Goal: Information Seeking & Learning: Compare options

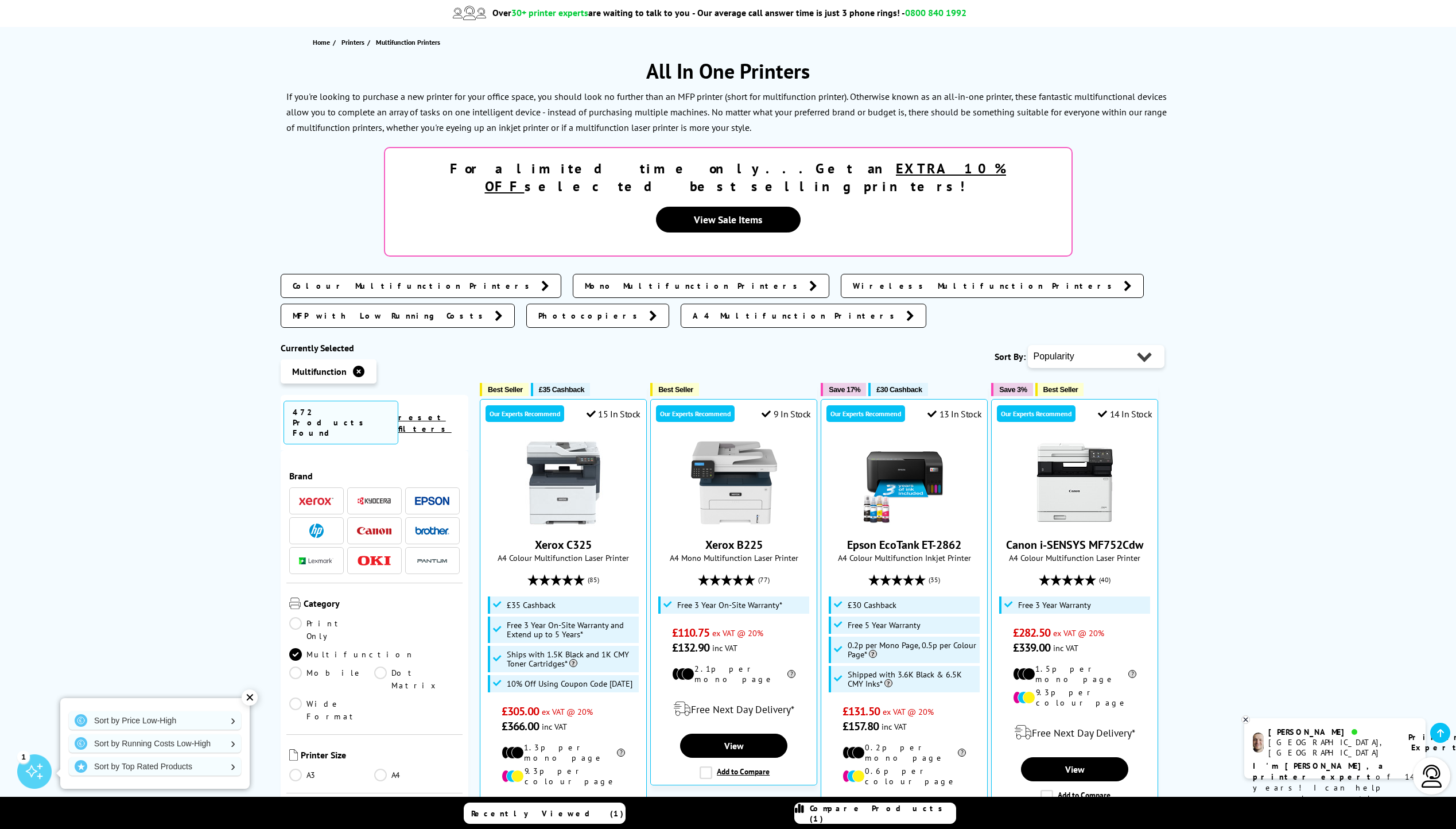
scroll to position [173, 0]
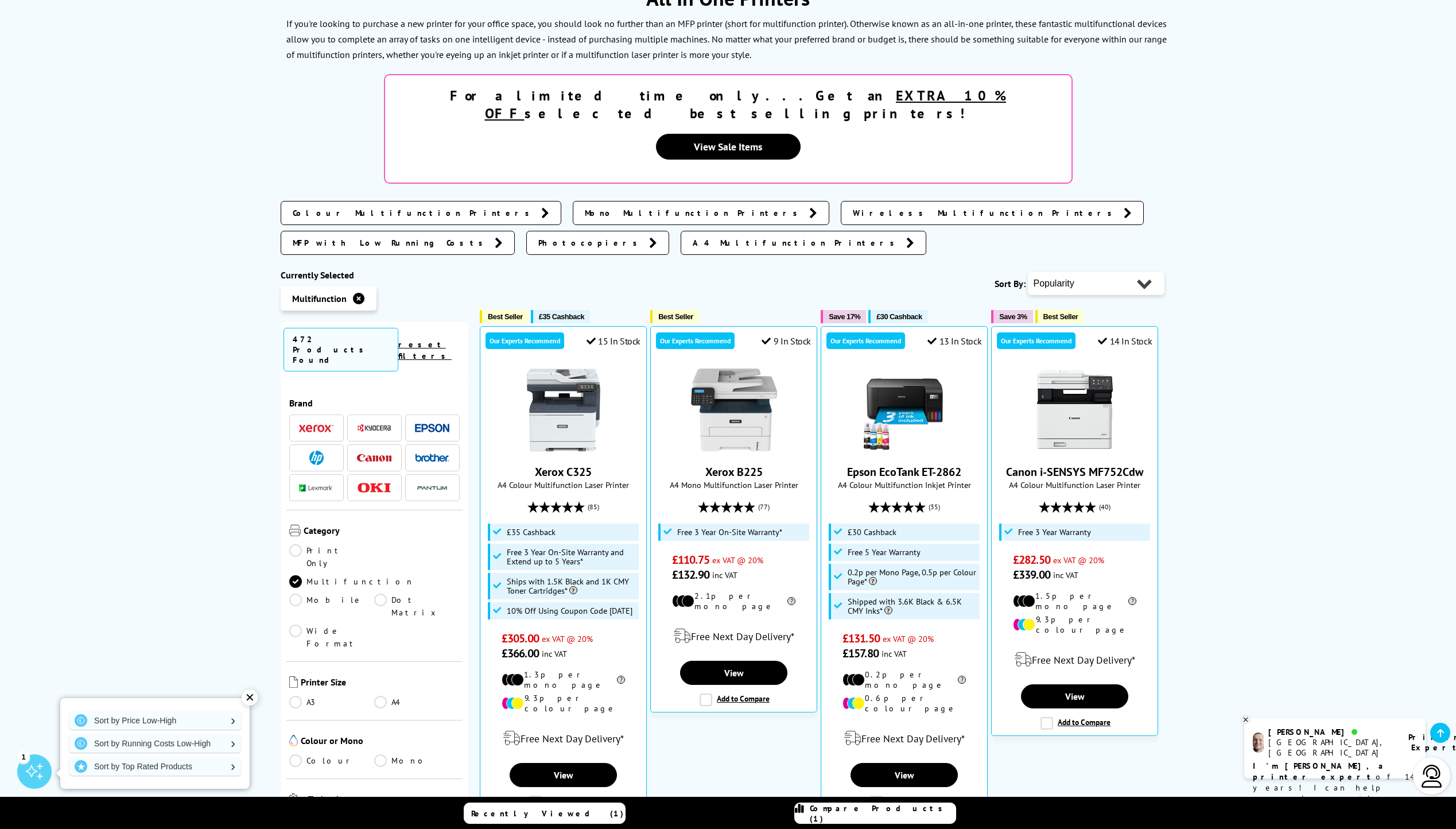
click at [316, 451] on img at bounding box center [316, 458] width 14 height 14
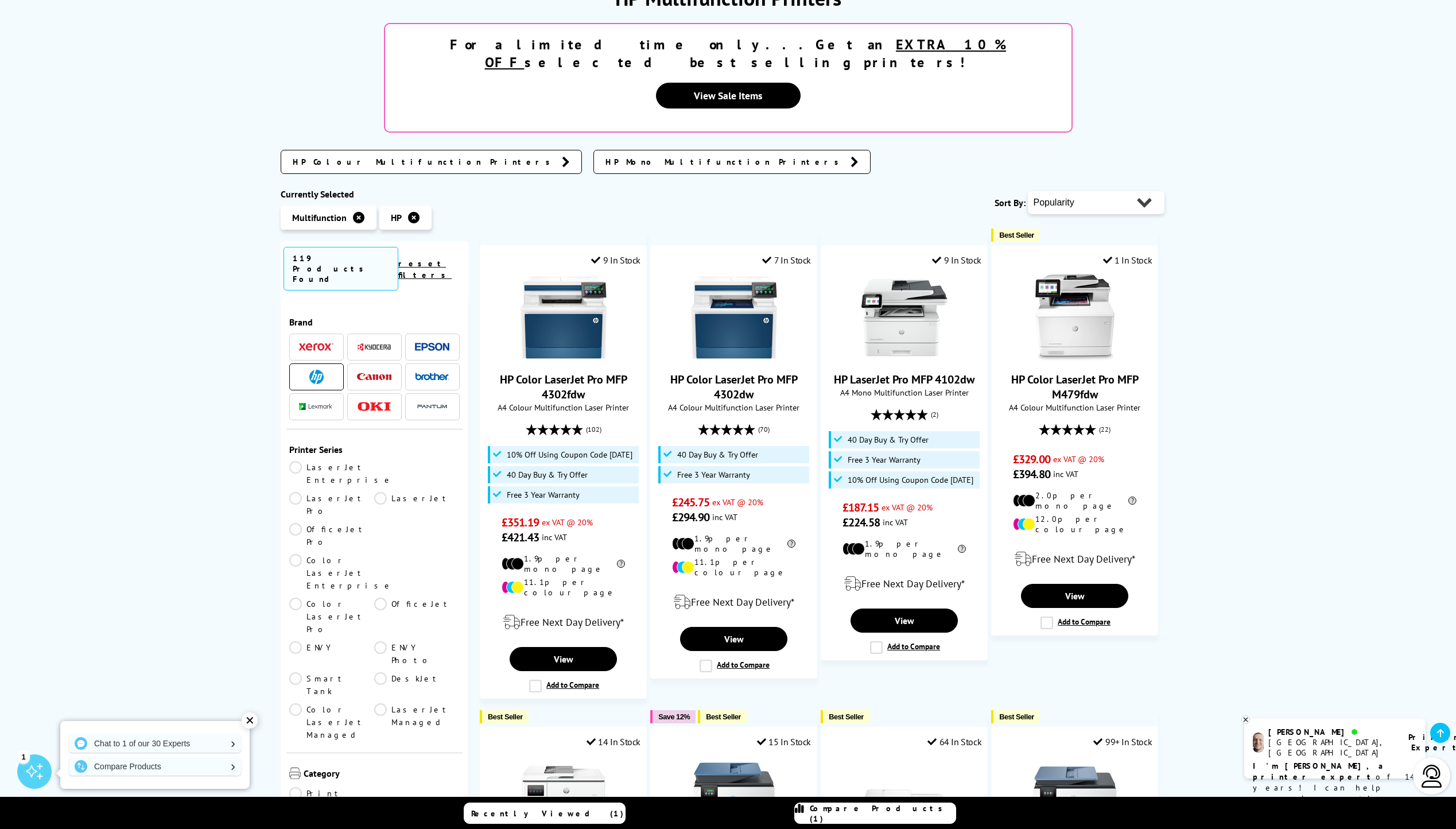
click at [321, 403] on img at bounding box center [316, 406] width 34 height 7
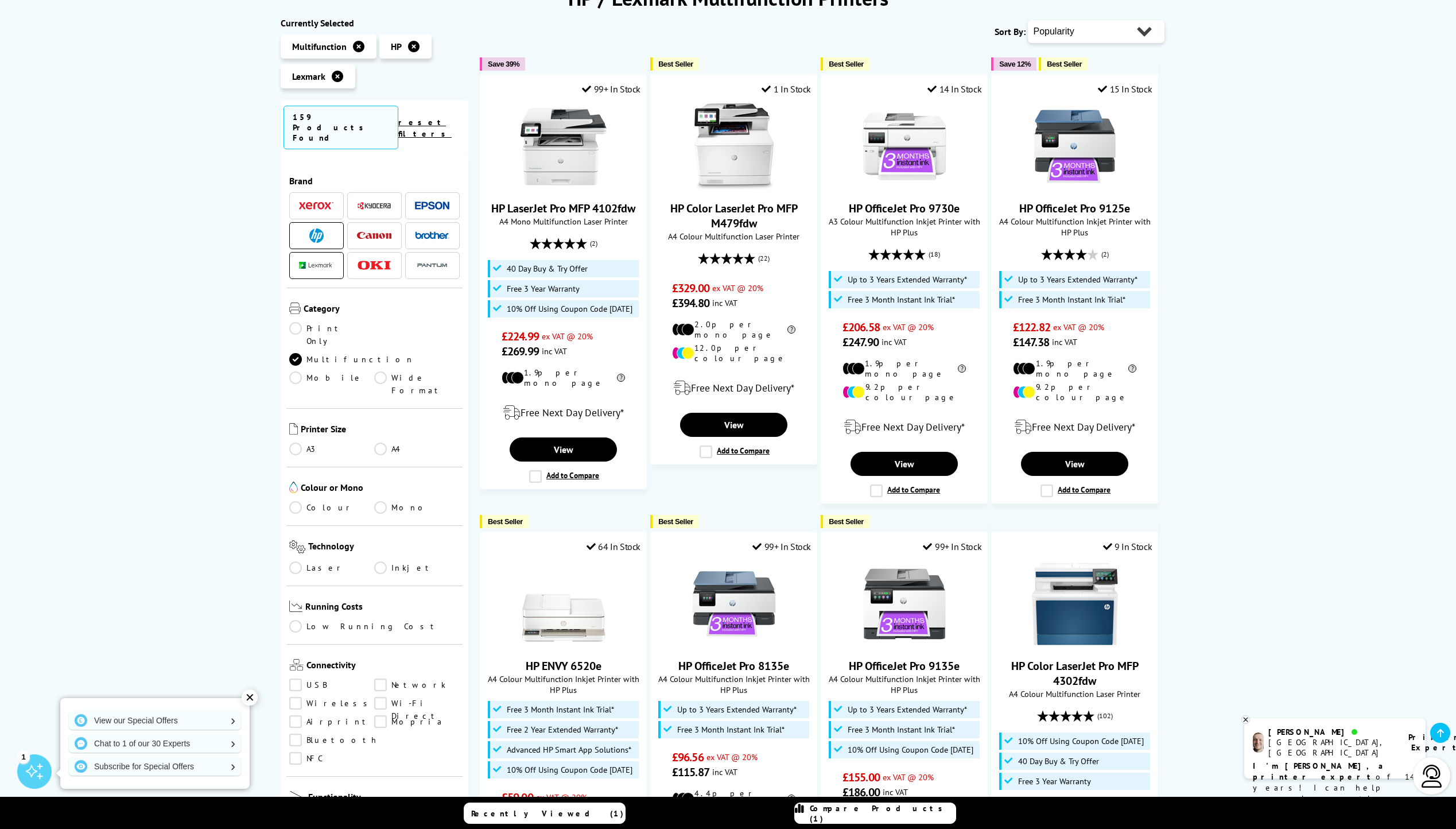
click at [380, 443] on link "A4" at bounding box center [417, 449] width 85 height 12
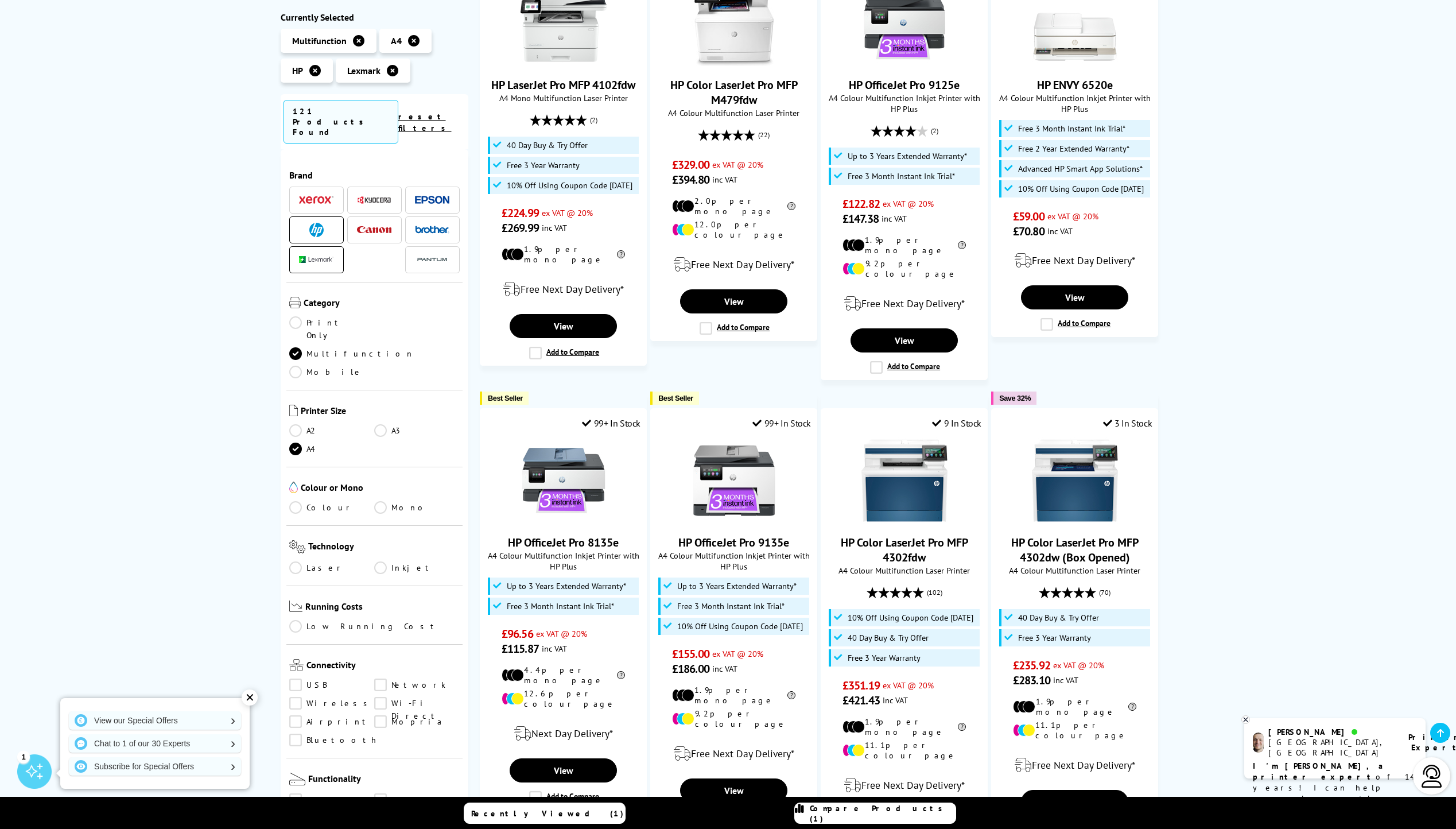
scroll to position [344, 0]
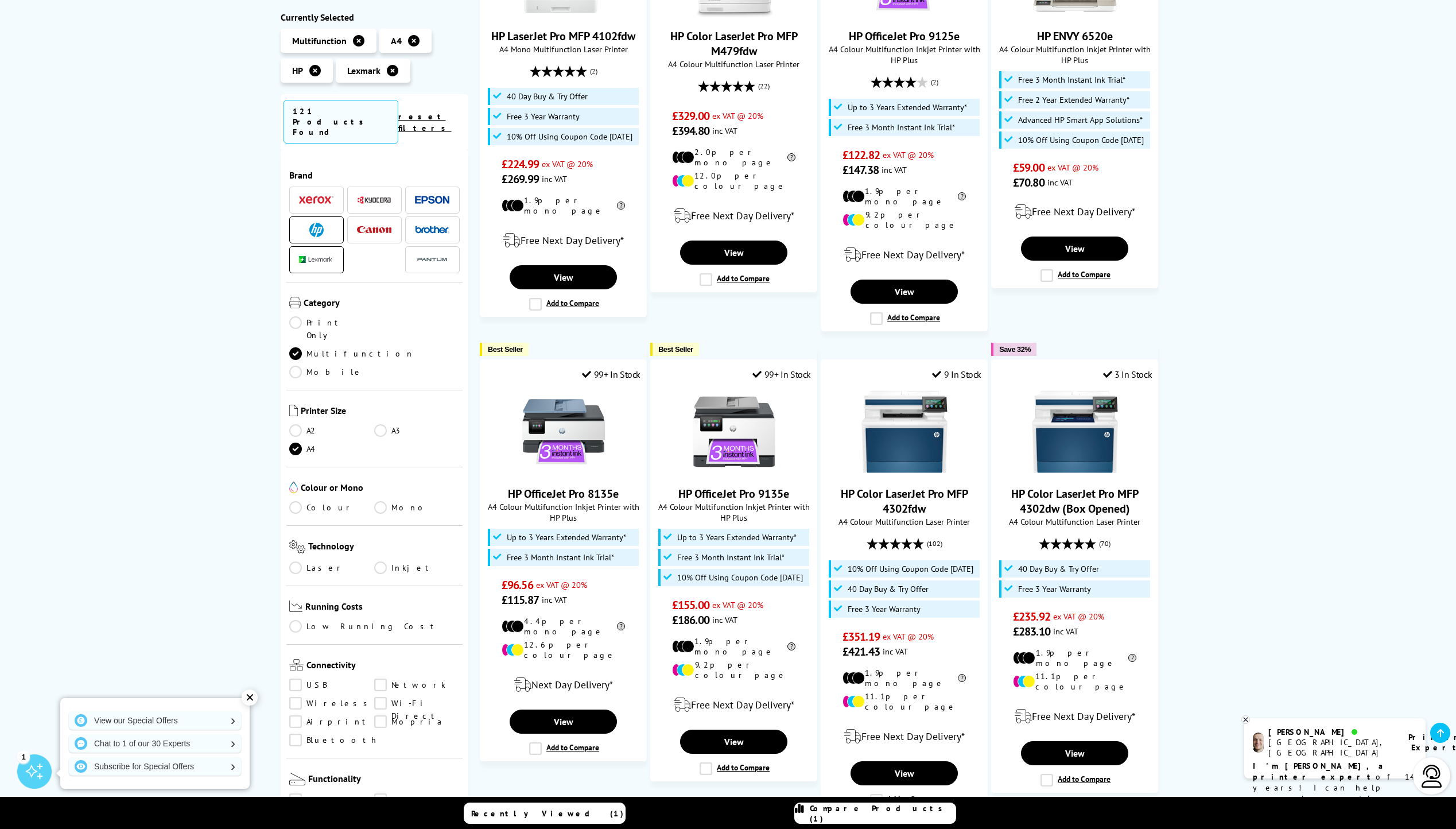
click at [294, 501] on link "Colour" at bounding box center [332, 508] width 85 height 12
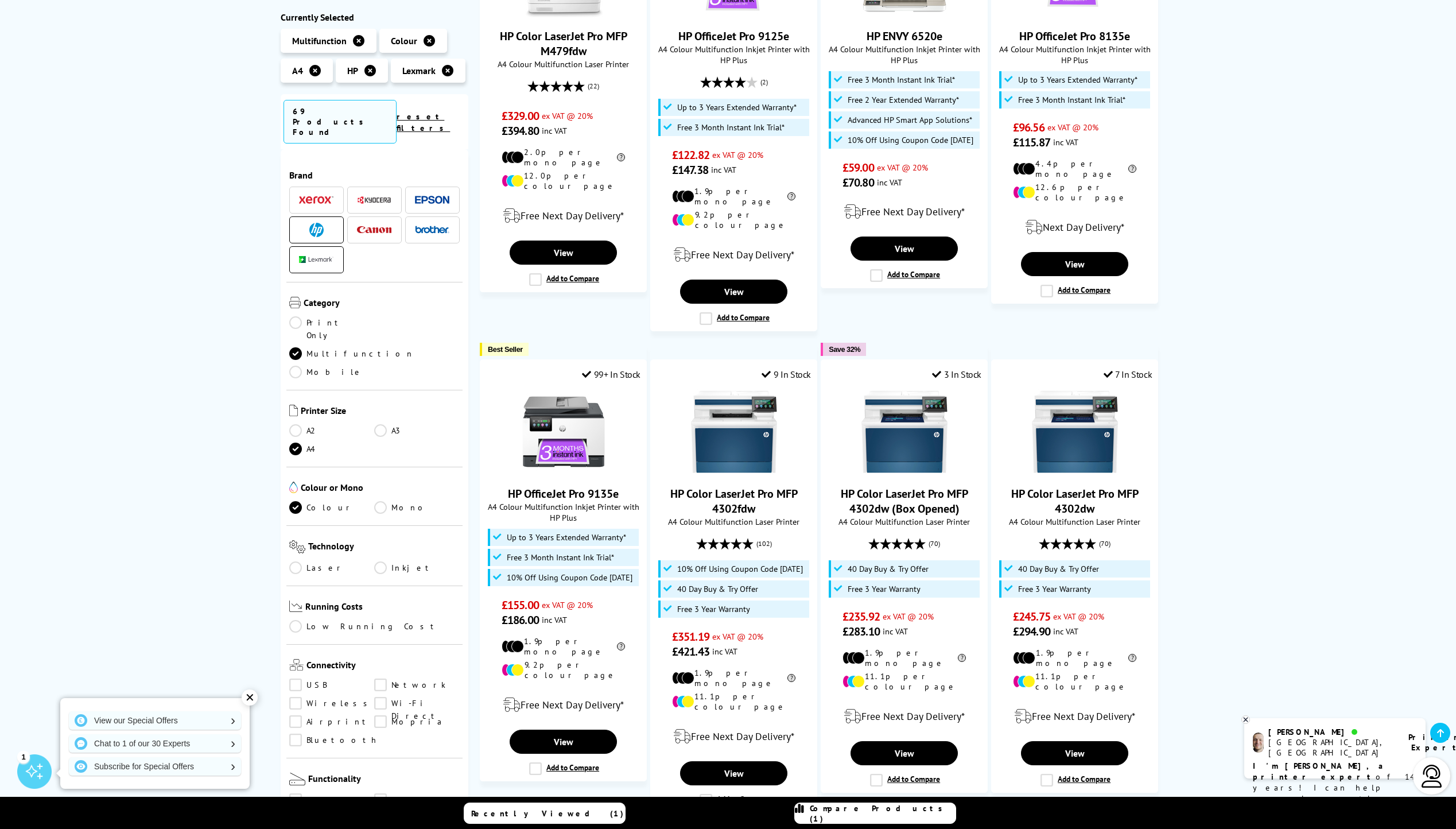
click at [307, 561] on link "Laser" at bounding box center [332, 567] width 85 height 12
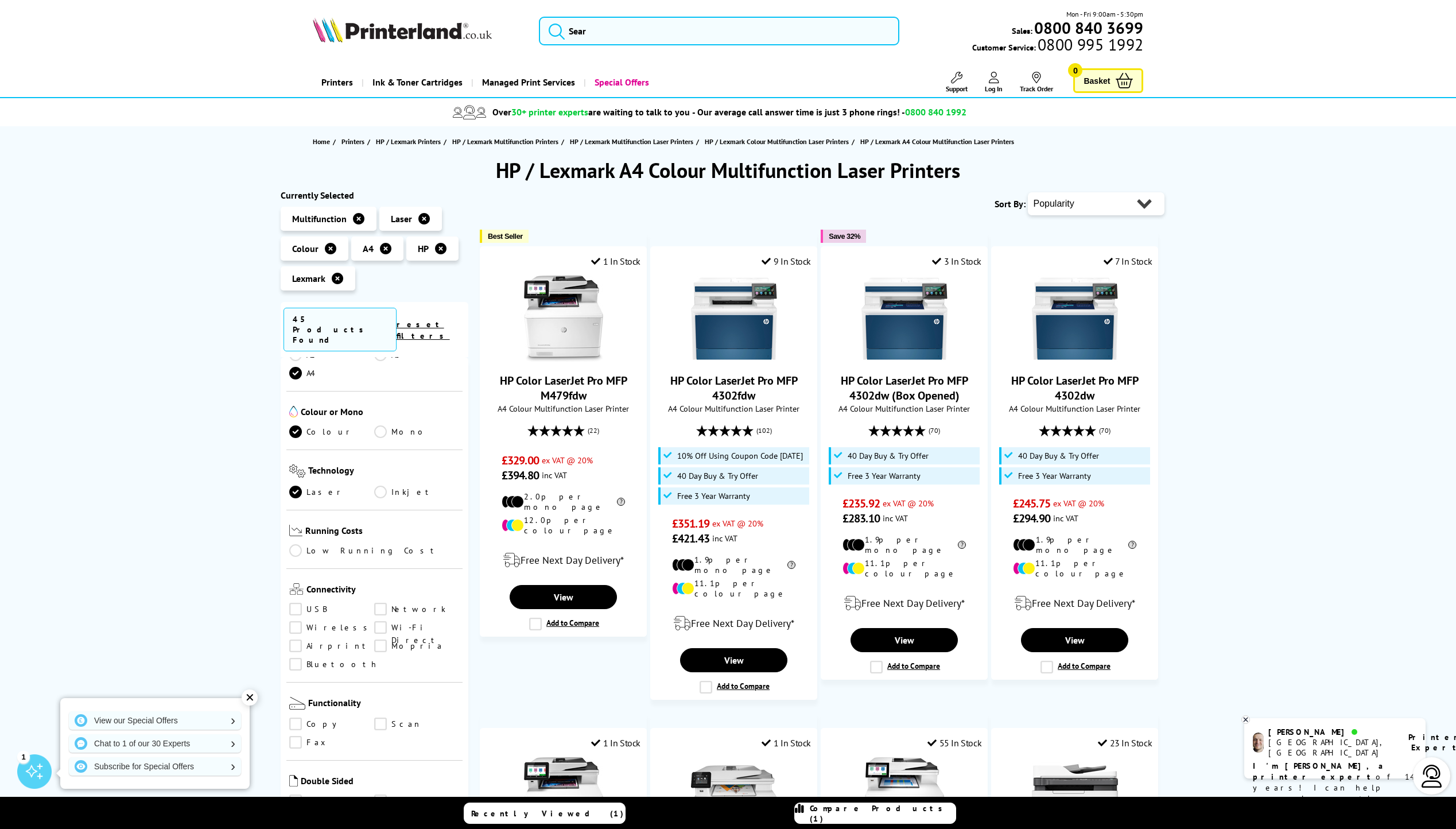
click at [1143, 207] on select "Popularity Rating Price - Low to High Price - High to Low Running Costs - Low t…" at bounding box center [1096, 204] width 136 height 23
select select "Price Descending"
click at [1028, 192] on select "Popularity Rating Price - Low to High Price - High to Low Running Costs - Low t…" at bounding box center [1096, 204] width 136 height 23
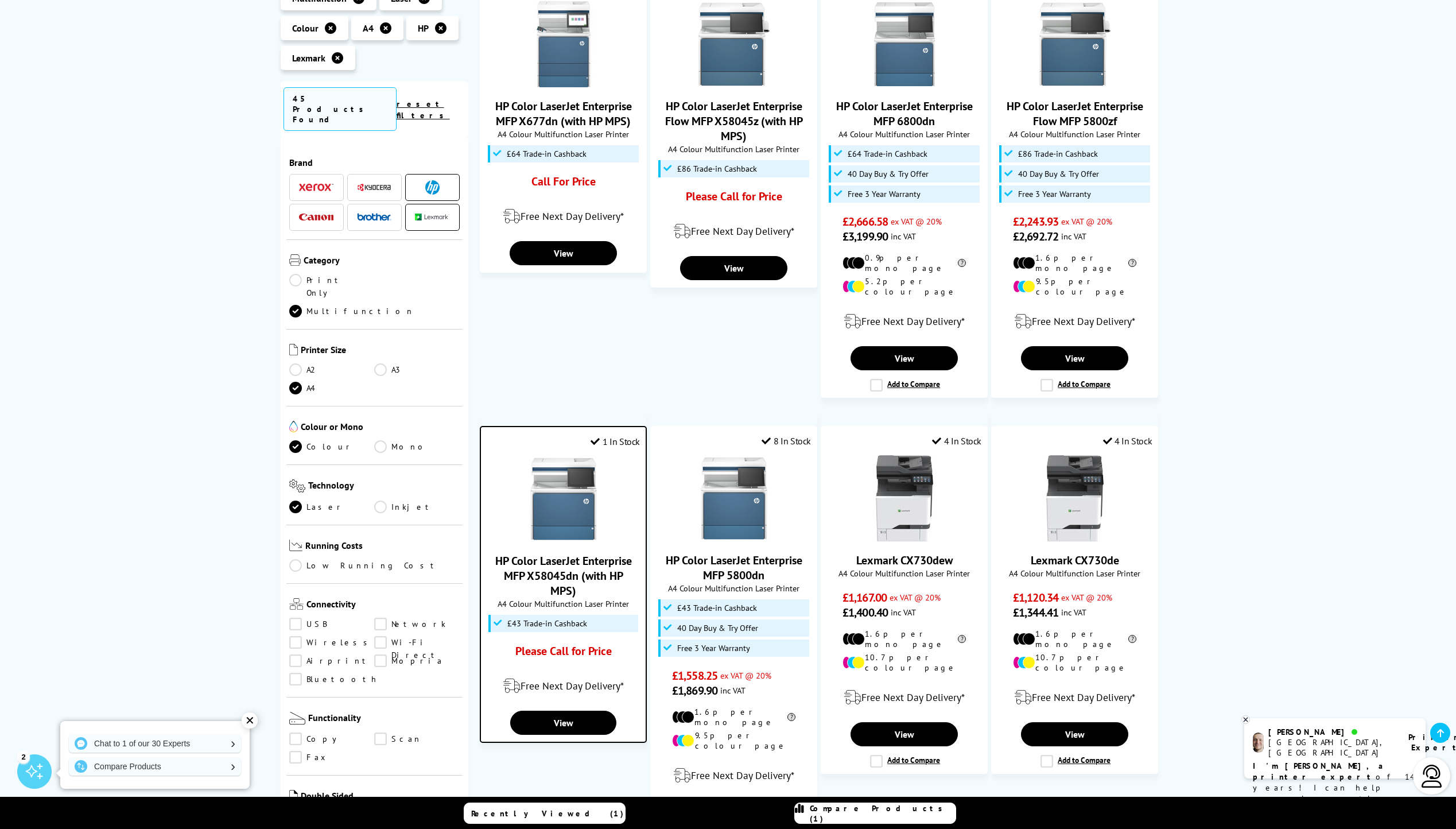
scroll to position [632, 0]
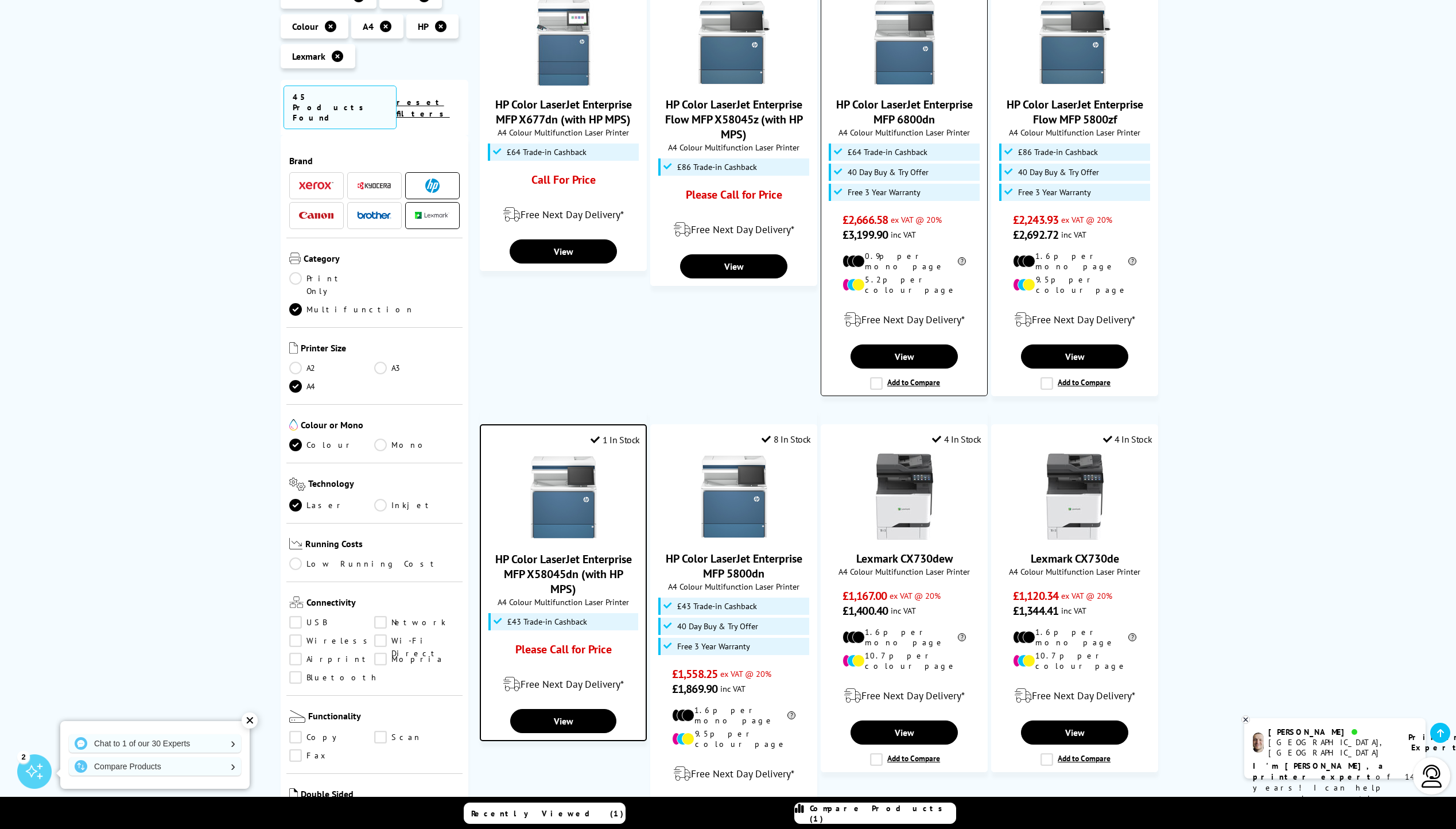
click at [875, 377] on label "Add to Compare" at bounding box center [905, 384] width 70 height 12
click at [0, 0] on input "Add to Compare" at bounding box center [0, 0] width 0 height 0
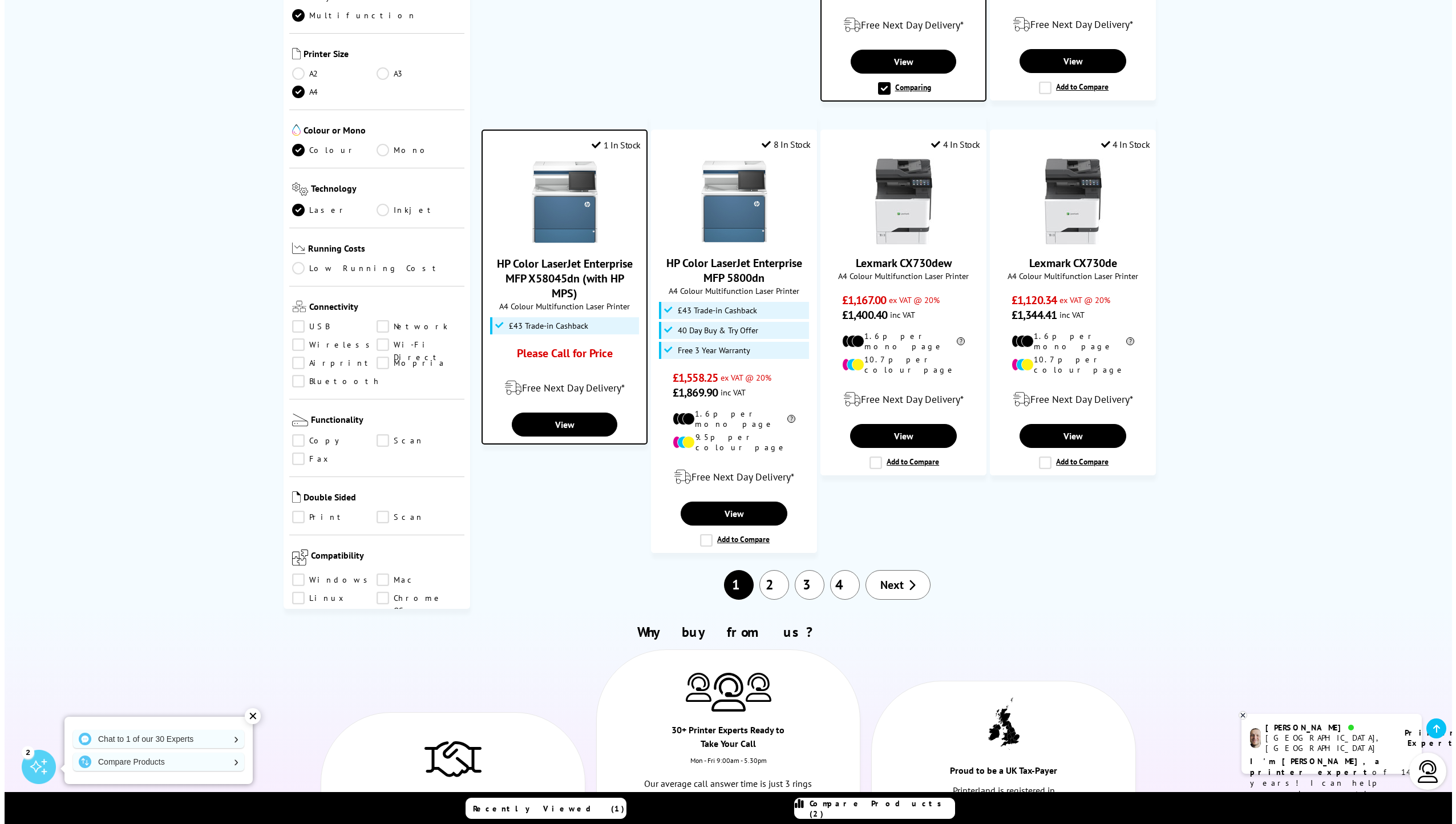
scroll to position [970, 0]
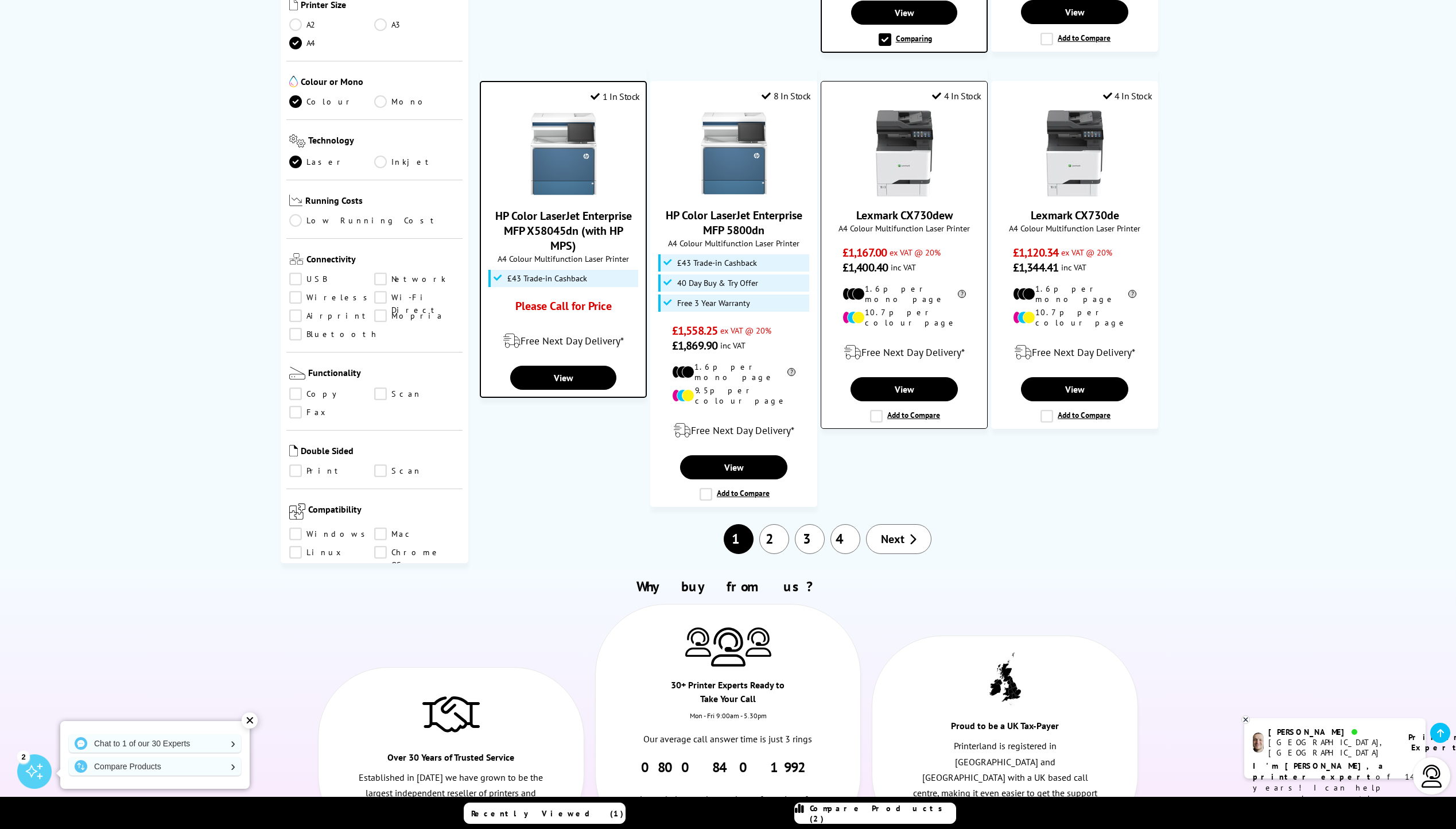
click at [876, 410] on label "Add to Compare" at bounding box center [905, 416] width 70 height 12
click at [0, 0] on input "Add to Compare" at bounding box center [0, 0] width 0 height 0
click at [882, 810] on span "Compare Products (3)" at bounding box center [883, 813] width 146 height 21
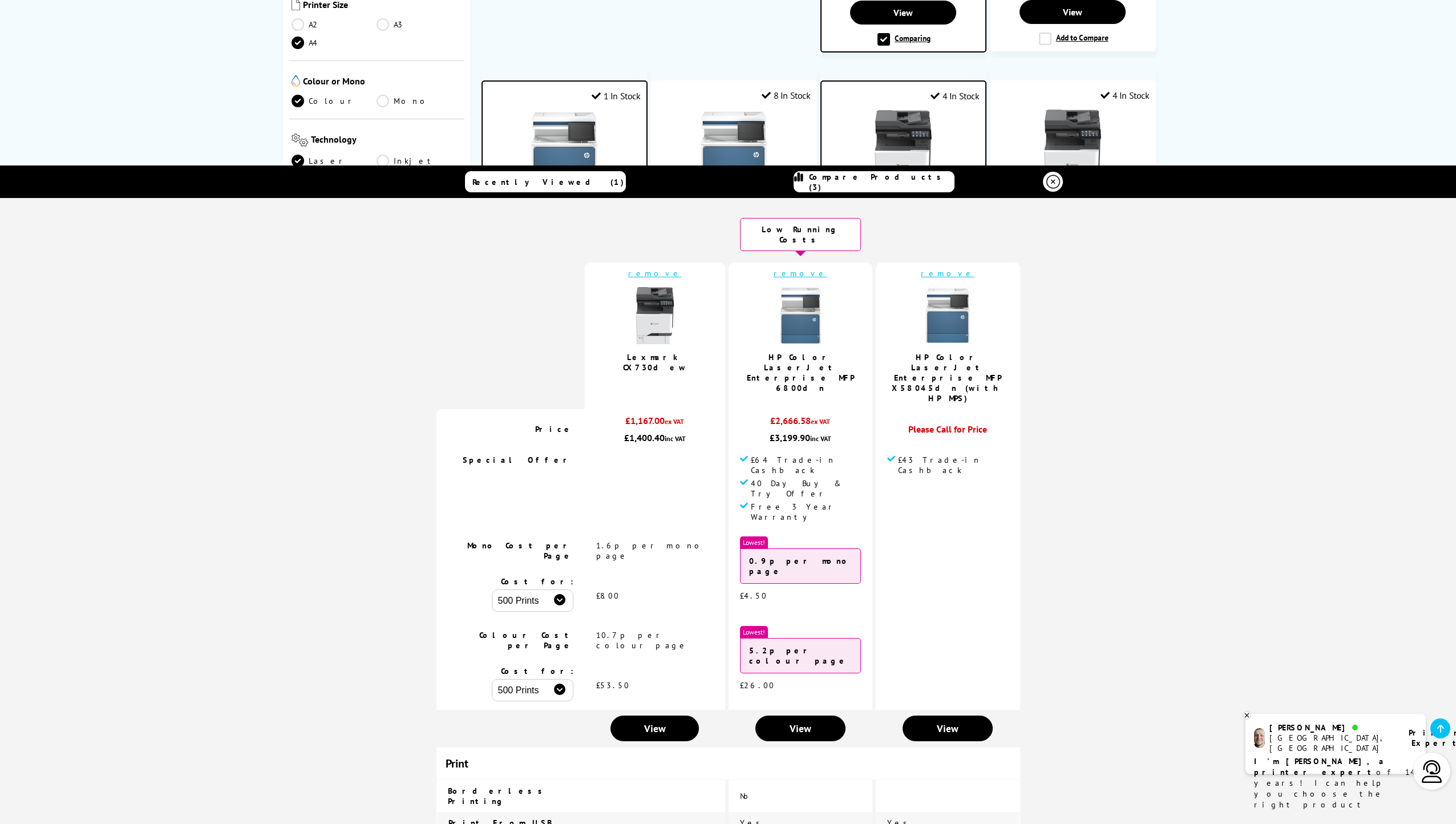
scroll to position [0, 0]
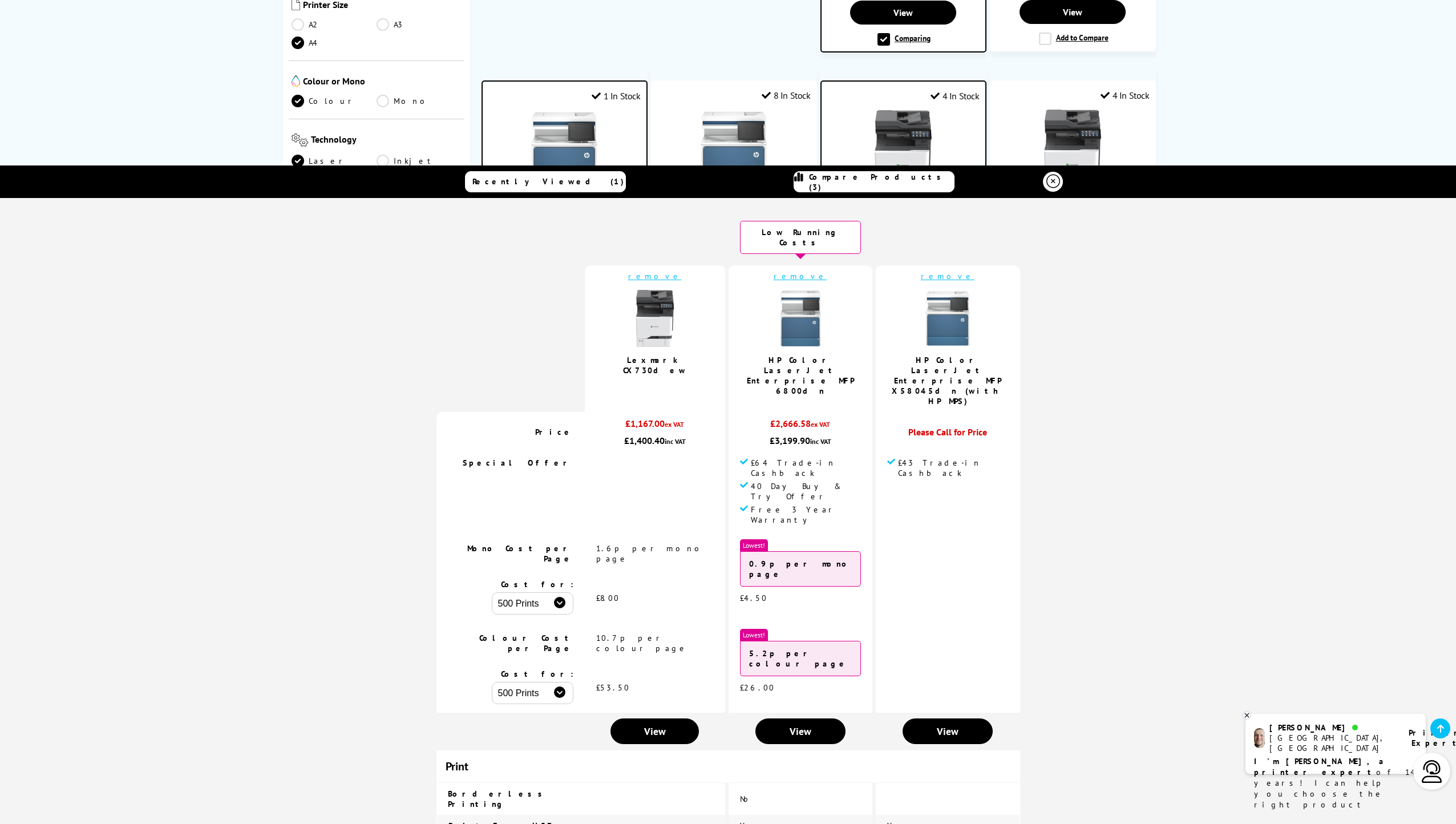
click at [938, 271] on link "remove" at bounding box center [948, 276] width 54 height 11
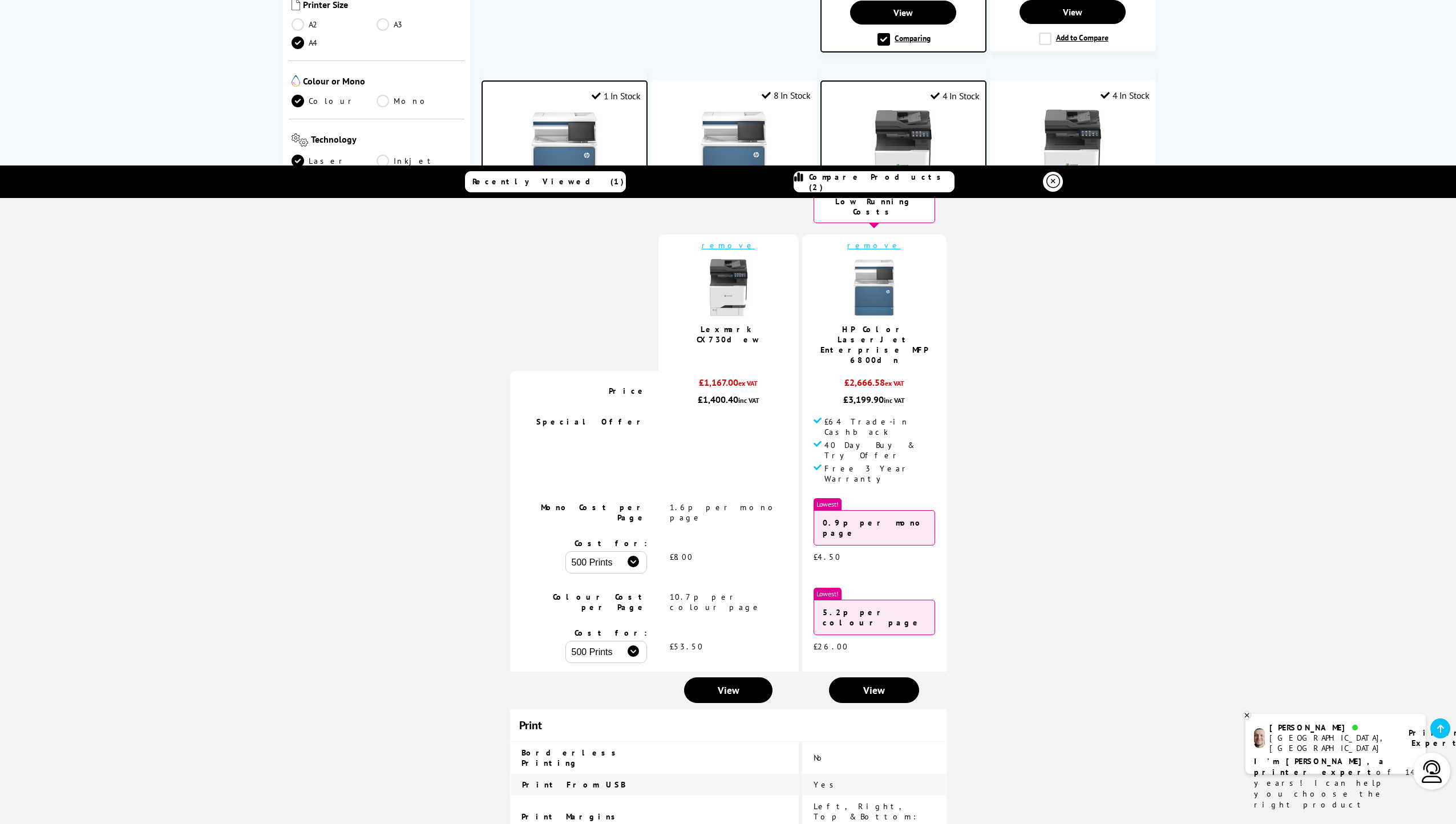
scroll to position [57, 0]
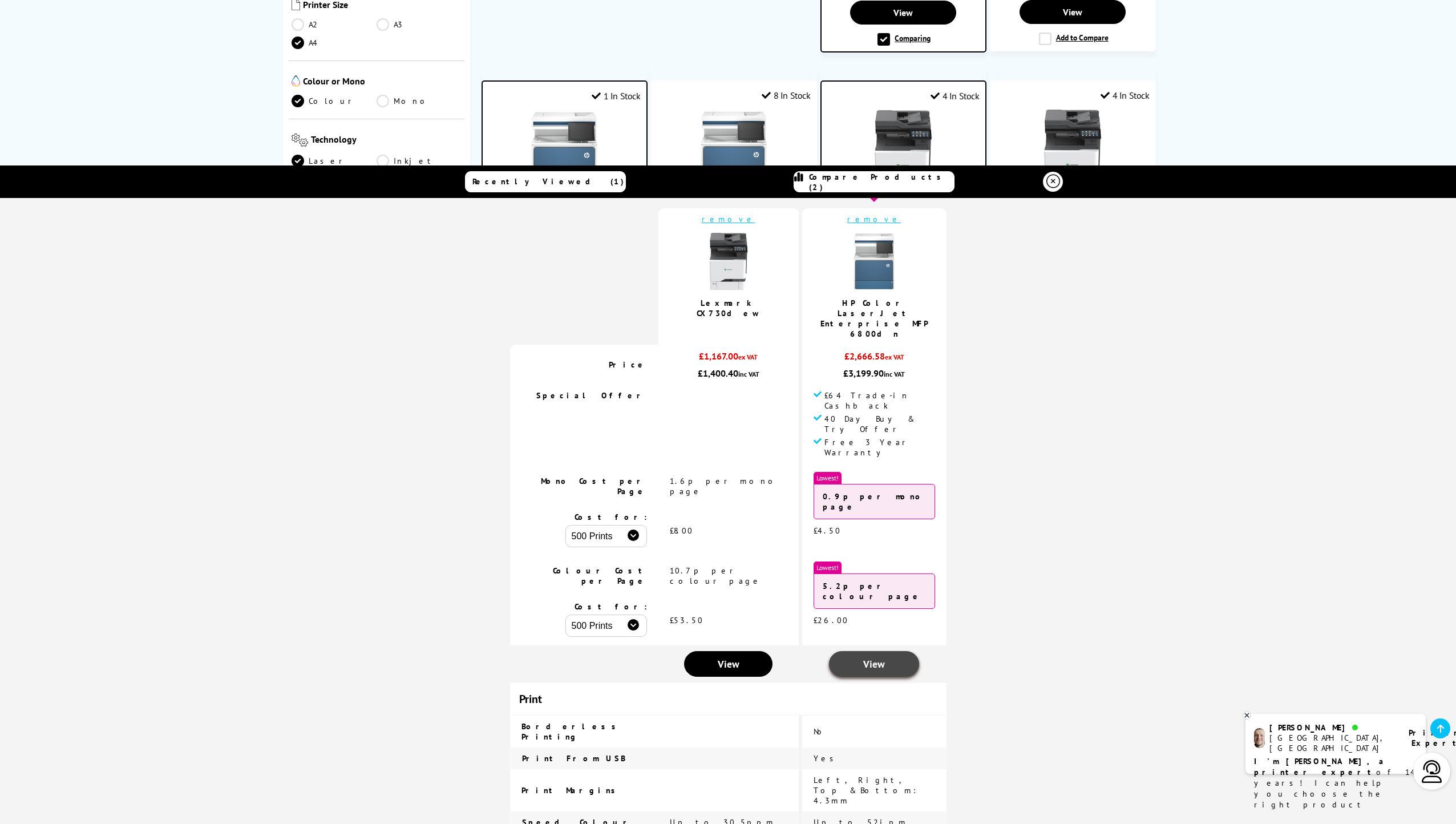
click at [864, 657] on span "View" at bounding box center [874, 664] width 22 height 13
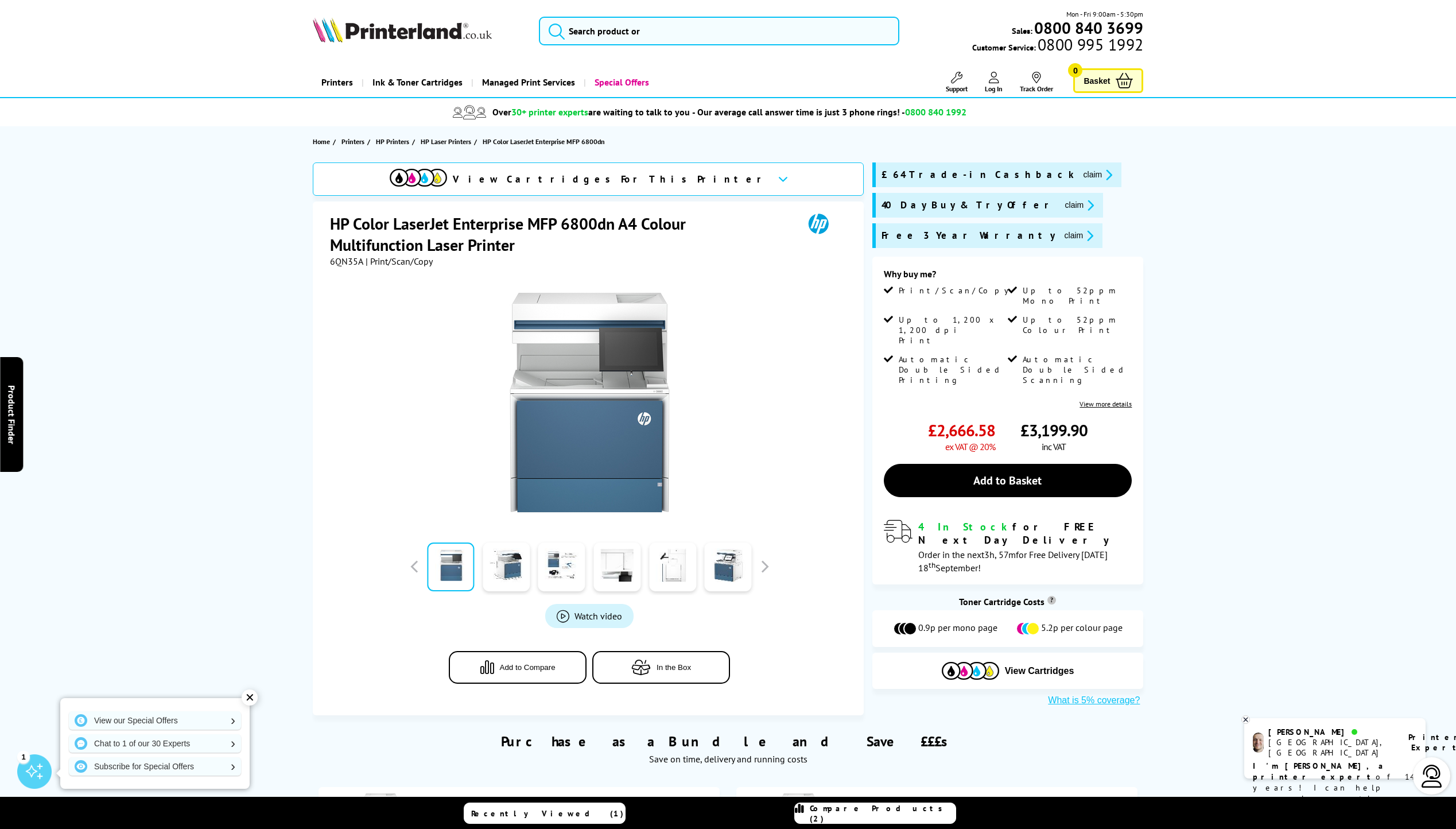
click at [778, 179] on icon at bounding box center [783, 179] width 10 height 6
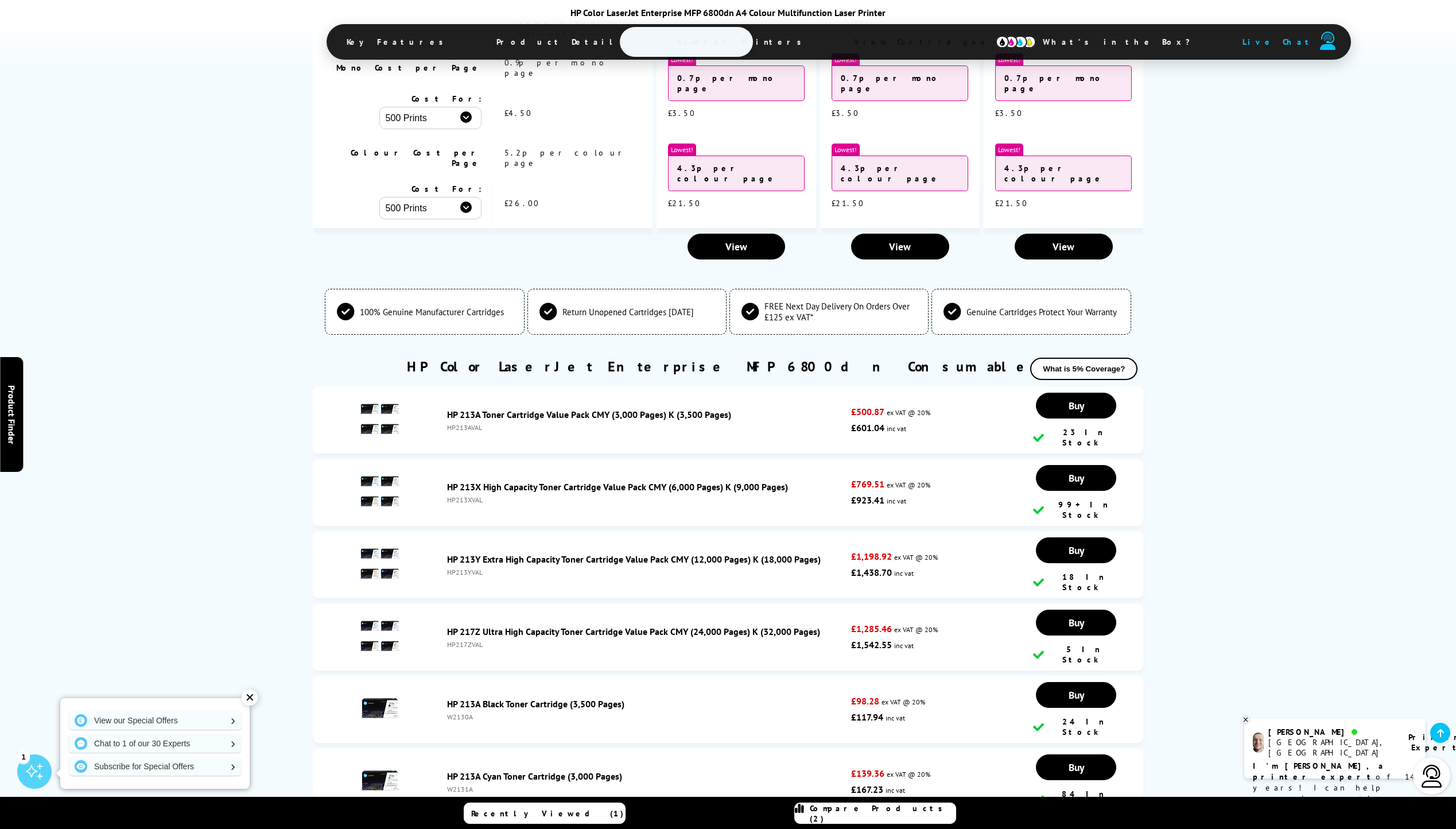
scroll to position [3789, 0]
